Goal: Information Seeking & Learning: Check status

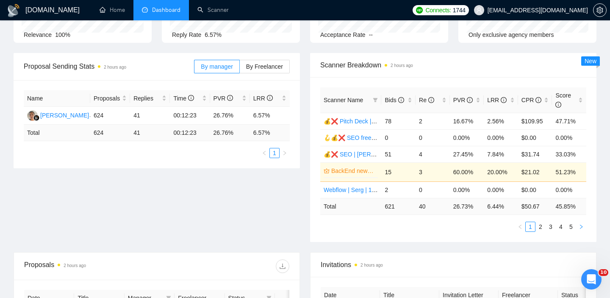
click at [583, 226] on icon "right" at bounding box center [581, 226] width 5 height 5
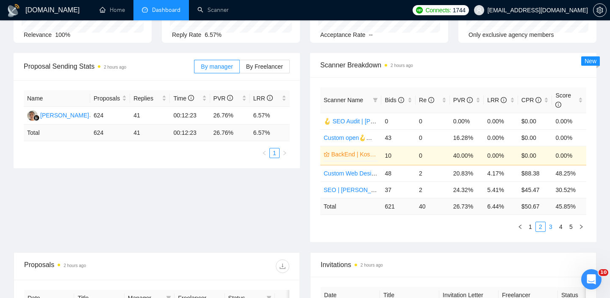
click at [551, 226] on link "3" at bounding box center [550, 226] width 9 height 9
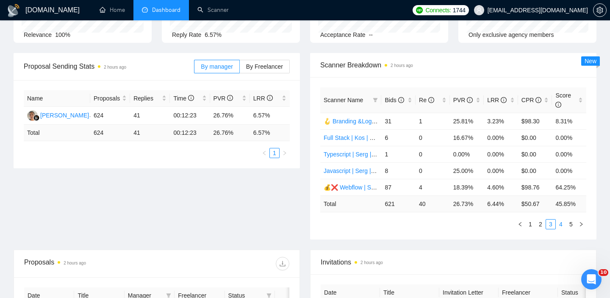
click at [558, 226] on link "4" at bounding box center [560, 223] width 9 height 9
click at [567, 225] on link "5" at bounding box center [570, 223] width 9 height 9
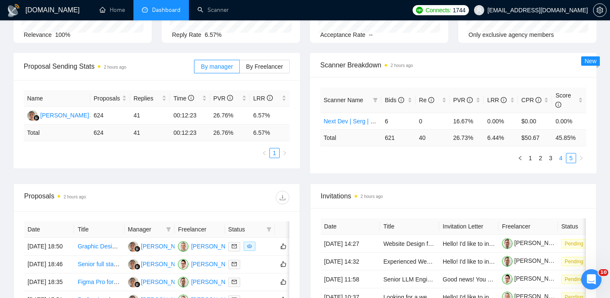
click at [560, 159] on link "4" at bounding box center [560, 157] width 9 height 9
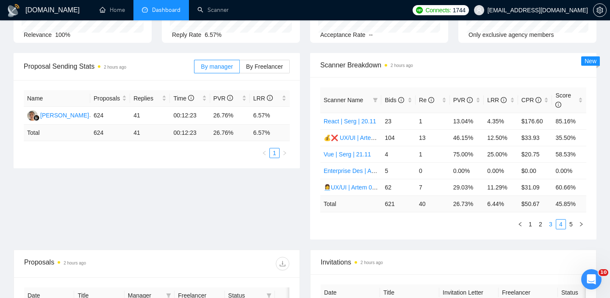
click at [550, 224] on link "3" at bounding box center [550, 223] width 9 height 9
click at [541, 224] on link "2" at bounding box center [540, 223] width 9 height 9
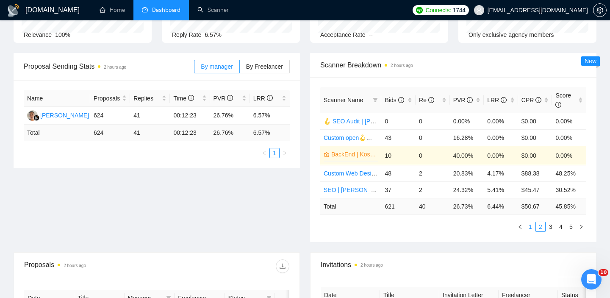
click at [533, 230] on link "1" at bounding box center [530, 226] width 9 height 9
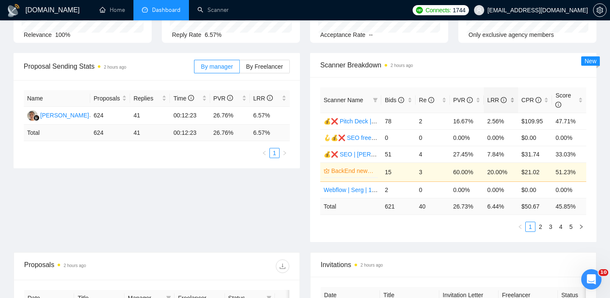
click at [511, 96] on div "LRR" at bounding box center [501, 99] width 28 height 9
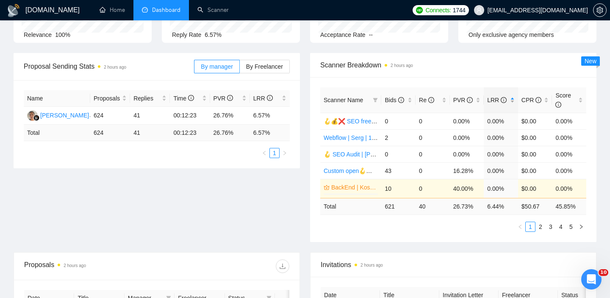
click at [511, 96] on div "LRR" at bounding box center [501, 99] width 28 height 9
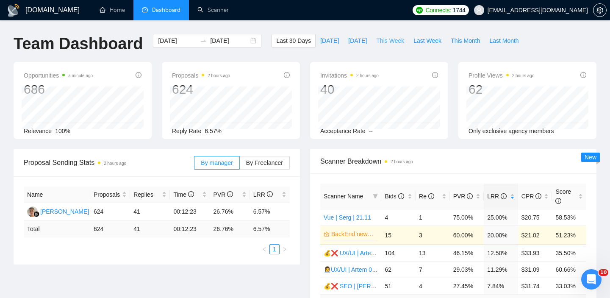
click at [388, 42] on span "This Week" at bounding box center [390, 40] width 28 height 9
type input "2025-09-08"
type input "2025-09-14"
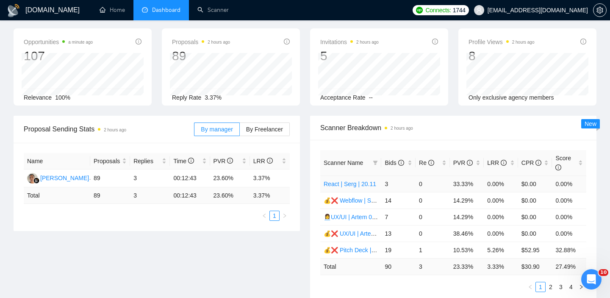
scroll to position [78, 0]
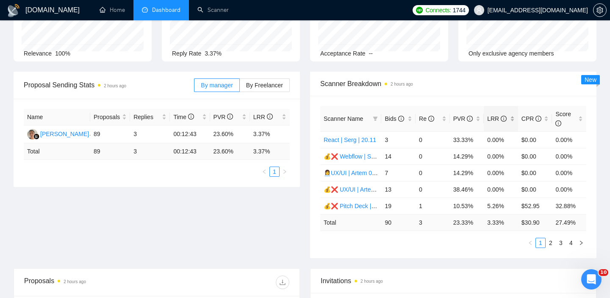
click at [510, 118] on div "LRR" at bounding box center [501, 118] width 28 height 9
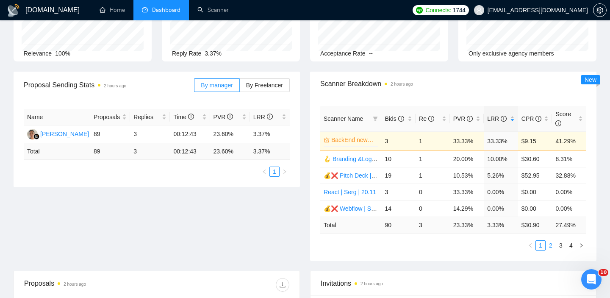
click at [550, 245] on link "2" at bounding box center [550, 245] width 9 height 9
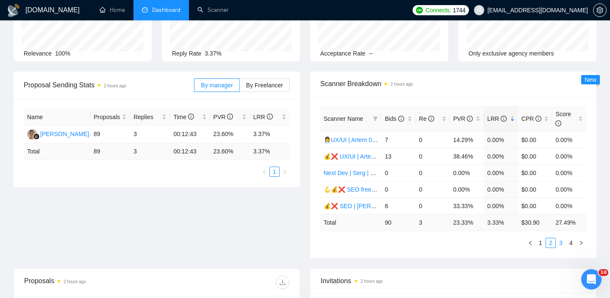
click at [556, 245] on link "3" at bounding box center [560, 242] width 9 height 9
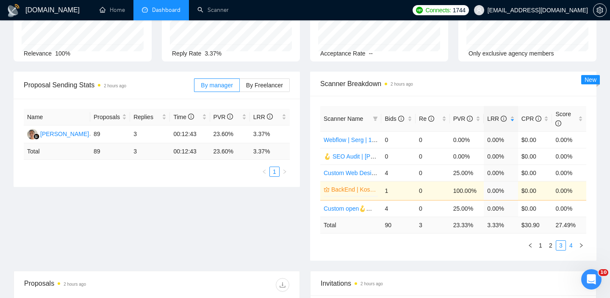
click at [572, 247] on link "4" at bounding box center [570, 245] width 9 height 9
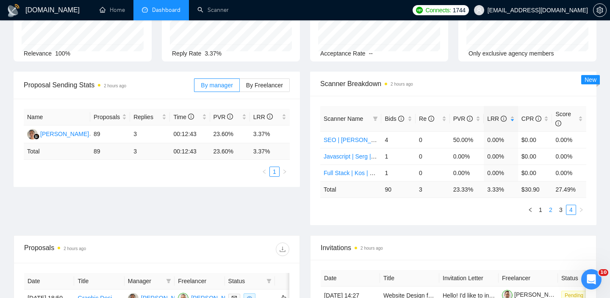
click at [550, 208] on link "2" at bounding box center [550, 209] width 9 height 9
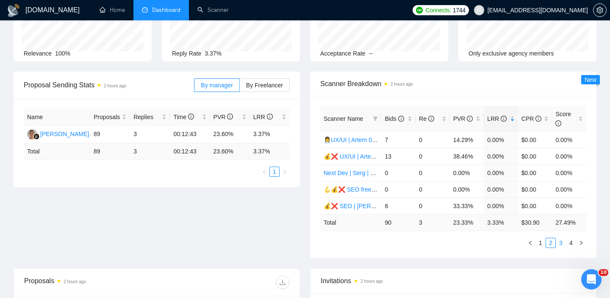
click at [558, 246] on link "3" at bounding box center [560, 242] width 9 height 9
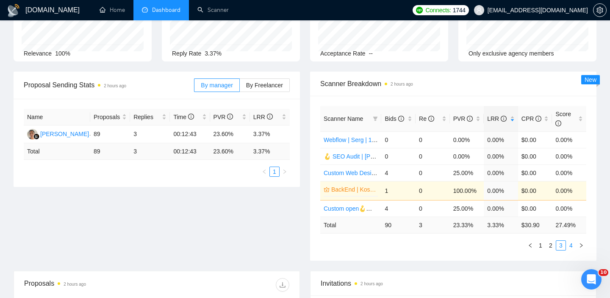
click at [571, 247] on link "4" at bounding box center [570, 245] width 9 height 9
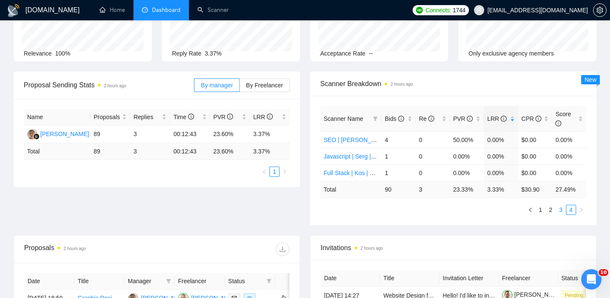
click at [562, 207] on link "3" at bounding box center [560, 209] width 9 height 9
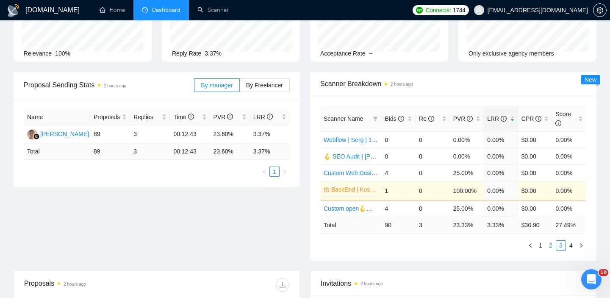
click at [550, 244] on link "2" at bounding box center [550, 245] width 9 height 9
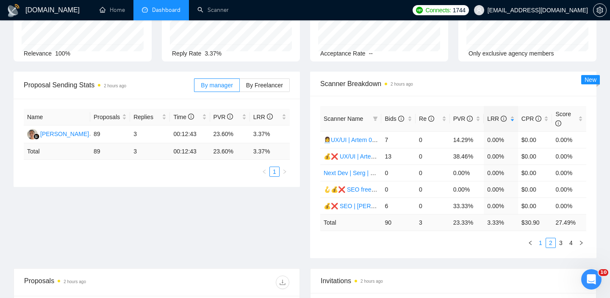
click at [542, 244] on link "1" at bounding box center [540, 242] width 9 height 9
